Goal: Information Seeking & Learning: Learn about a topic

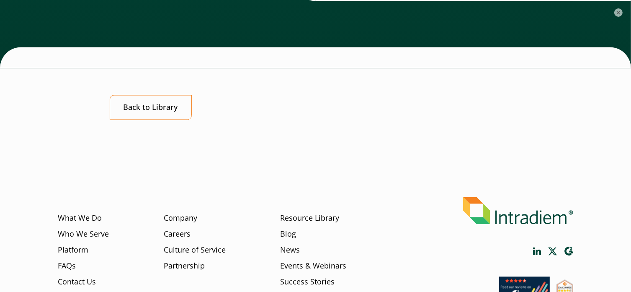
scroll to position [4733, 0]
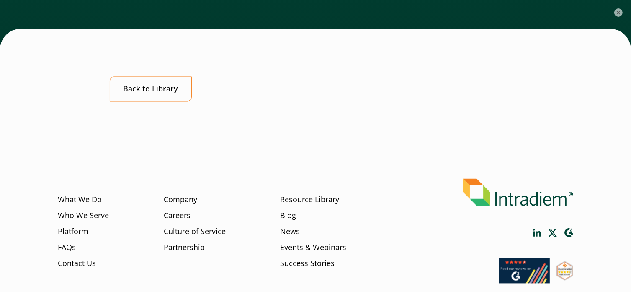
click at [304, 194] on link "Resource Library" at bounding box center [309, 199] width 59 height 11
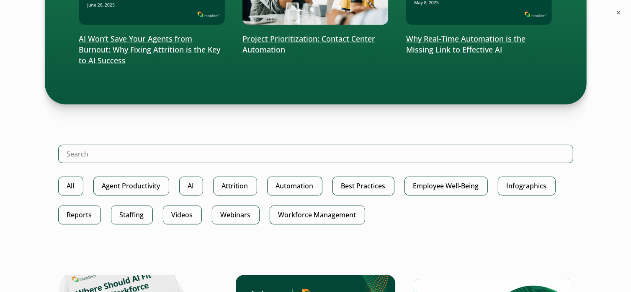
scroll to position [403, 0]
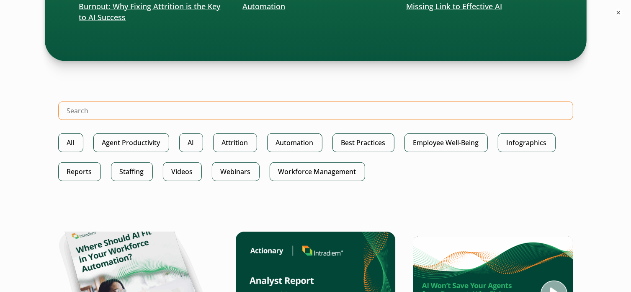
click at [173, 109] on input "Search Intradiem" at bounding box center [315, 110] width 515 height 18
type input "playbook"
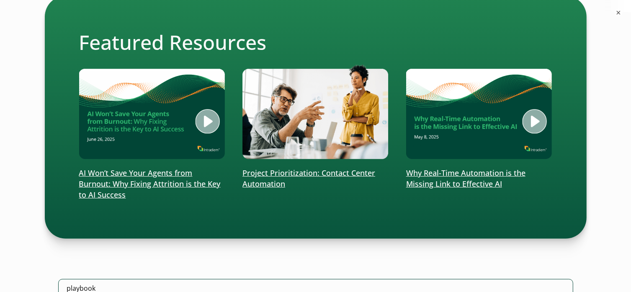
scroll to position [227, 0]
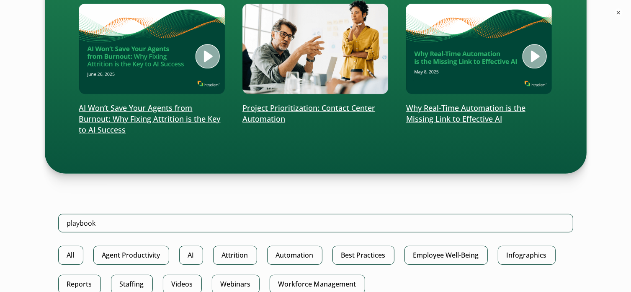
drag, startPoint x: 637, startPoint y: 62, endPoint x: 610, endPoint y: 155, distance: 97.6
click at [610, 155] on html "Skip to main content WebHelp Customer Support Menu What We Do Platform Who We S…" at bounding box center [315, 156] width 631 height 895
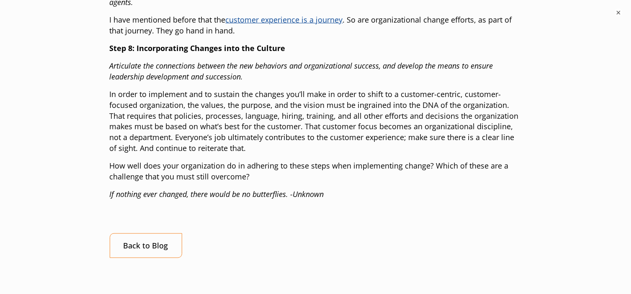
scroll to position [1034, 0]
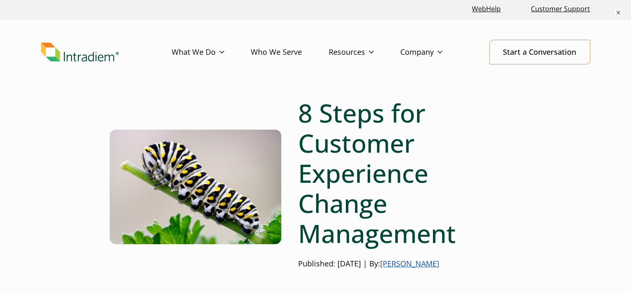
scroll to position [35, 0]
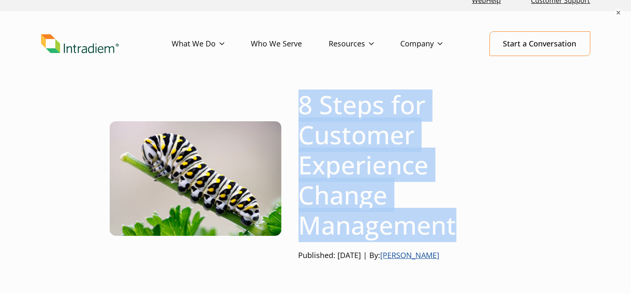
drag, startPoint x: 302, startPoint y: 105, endPoint x: 466, endPoint y: 223, distance: 201.7
click at [466, 223] on h1 "8 Steps for Customer Experience Change Management" at bounding box center [410, 165] width 223 height 151
copy h1 "8 Steps for Customer Experience Change Management"
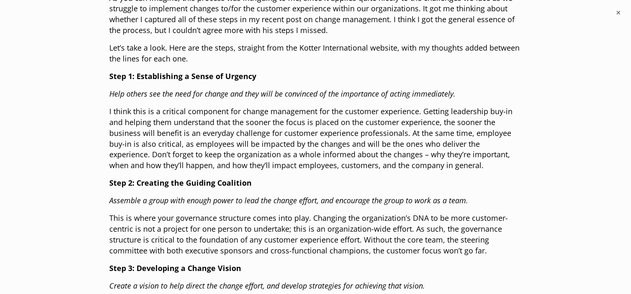
scroll to position [419, 0]
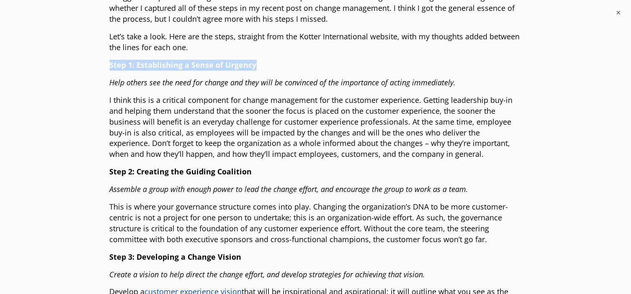
drag, startPoint x: 110, startPoint y: 64, endPoint x: 255, endPoint y: 59, distance: 144.6
click at [255, 60] on strong "Step 1: Establishing a Sense of Urgency" at bounding box center [183, 65] width 147 height 10
copy strong "Step 1: Establishing a Sense of Urgency"
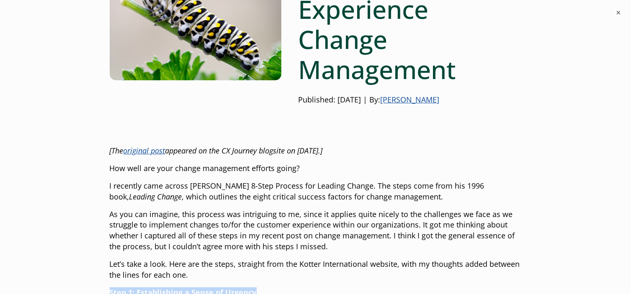
scroll to position [193, 0]
